Goal: Information Seeking & Learning: Learn about a topic

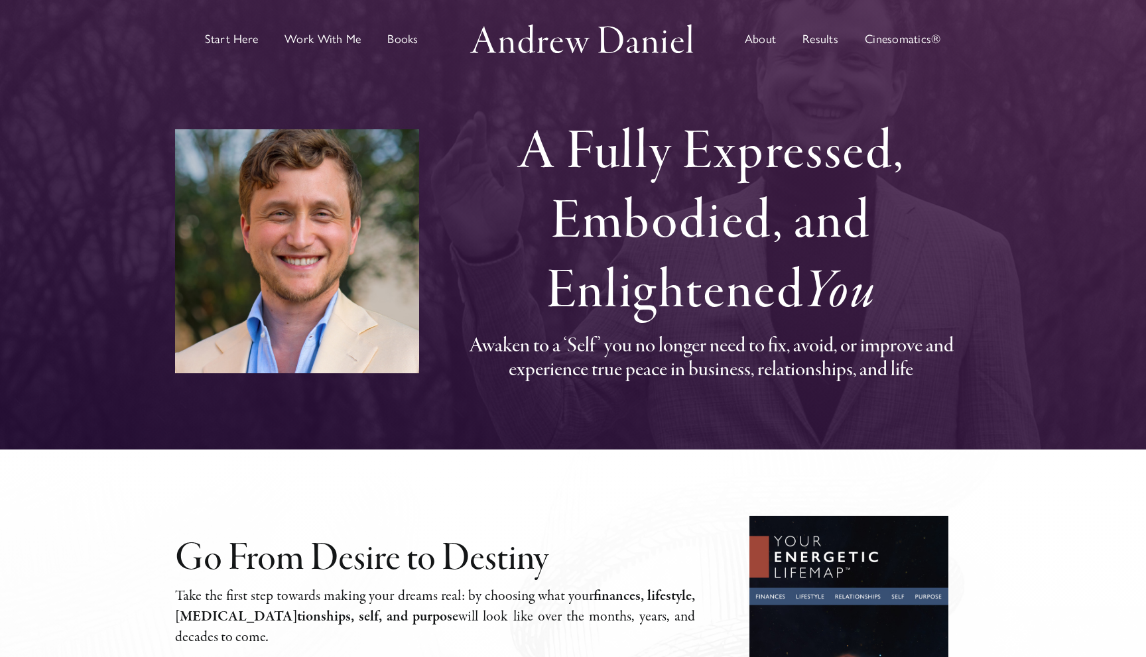
click at [815, 37] on span "Results" at bounding box center [821, 39] width 36 height 12
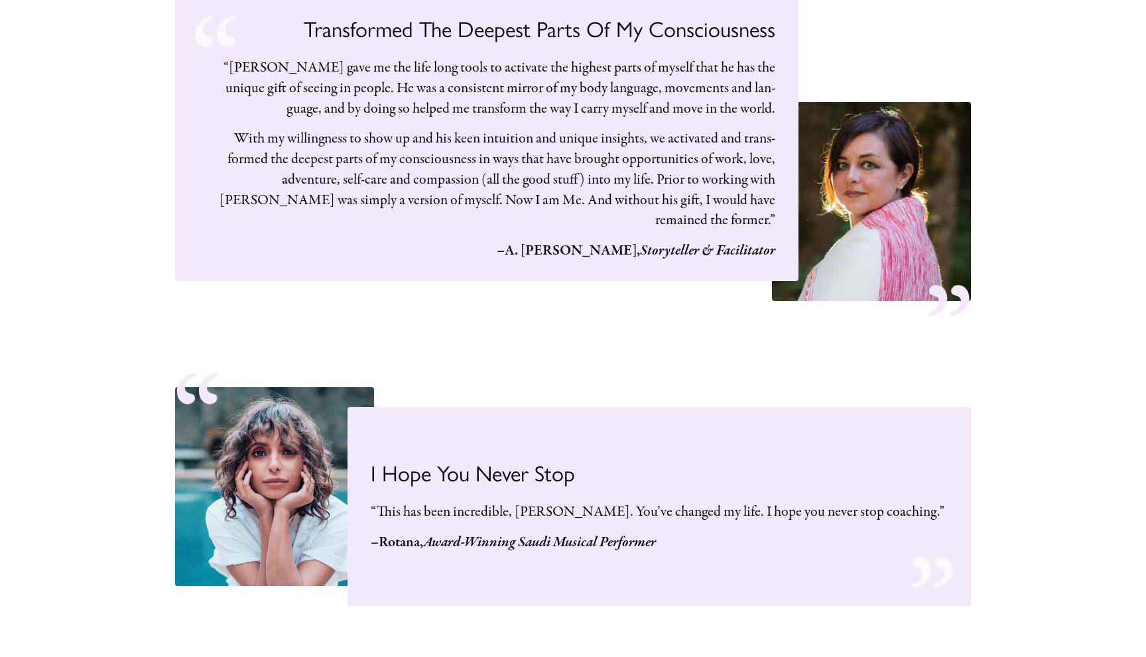
scroll to position [21295, 0]
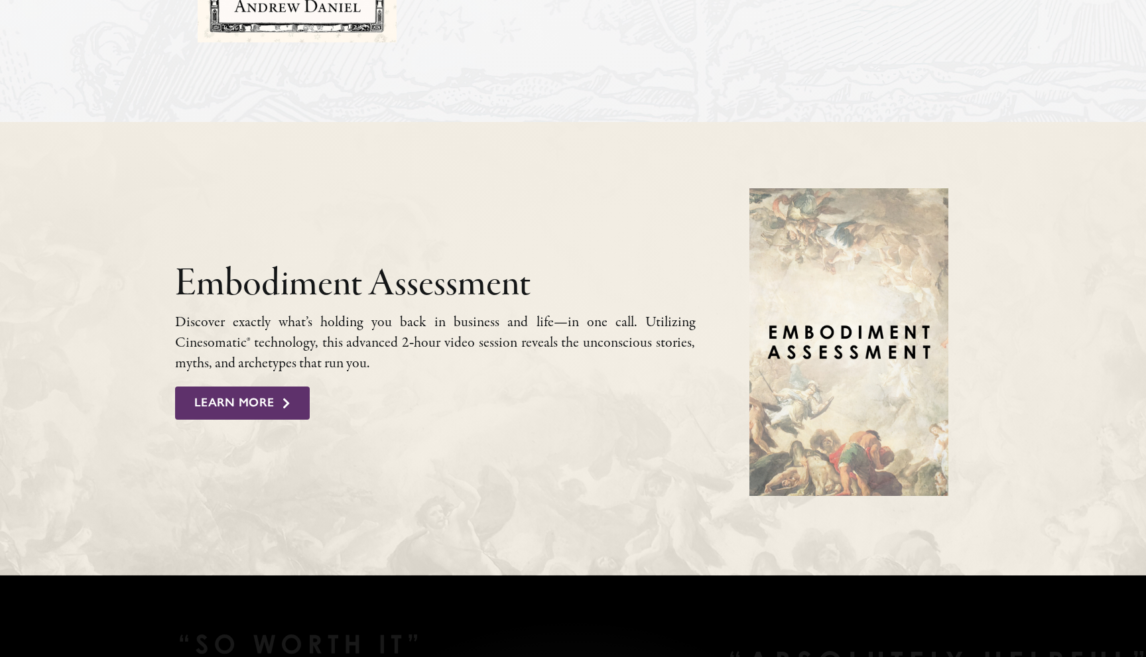
scroll to position [1219, 0]
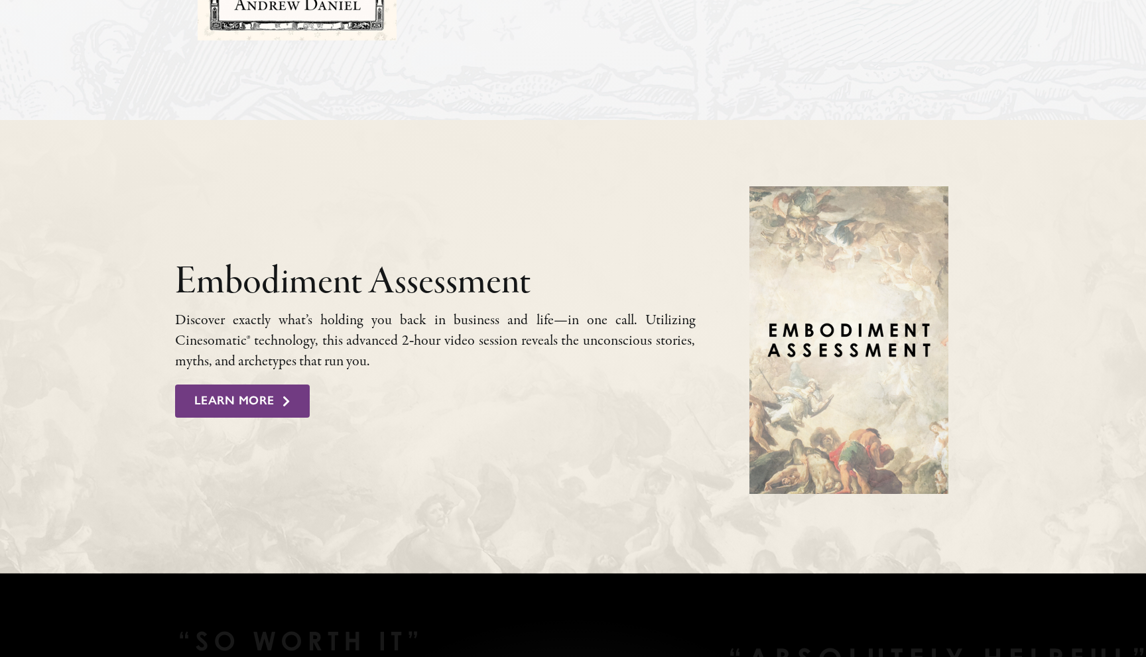
click at [249, 400] on span "Learn More" at bounding box center [234, 401] width 80 height 15
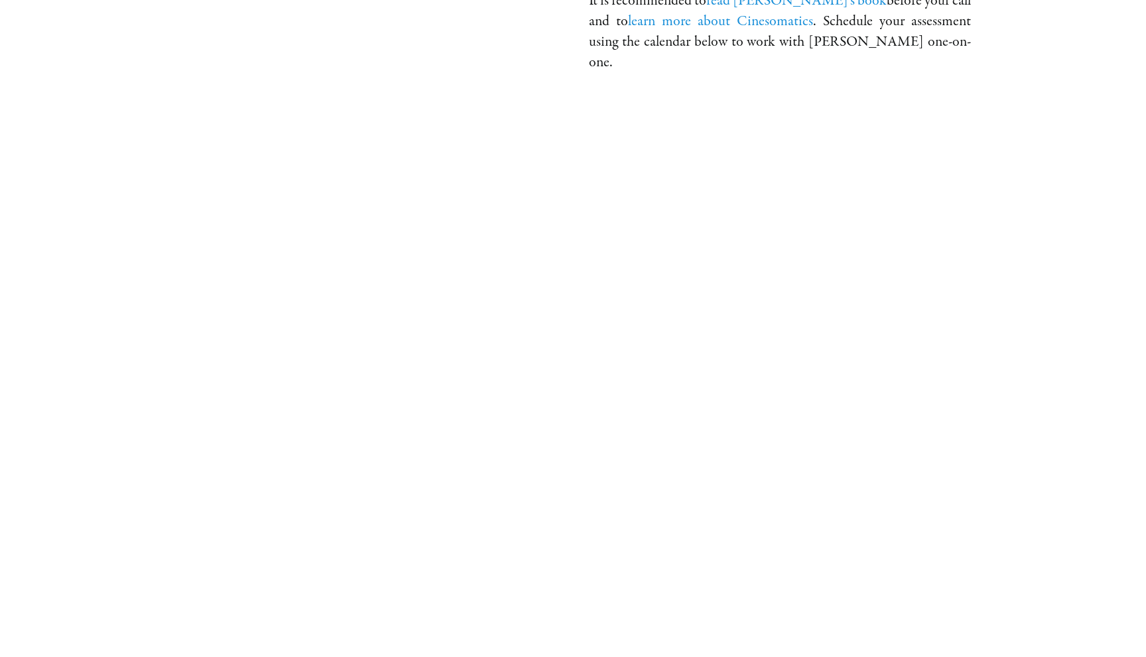
scroll to position [739, 0]
